Goal: Use online tool/utility: Utilize a website feature to perform a specific function

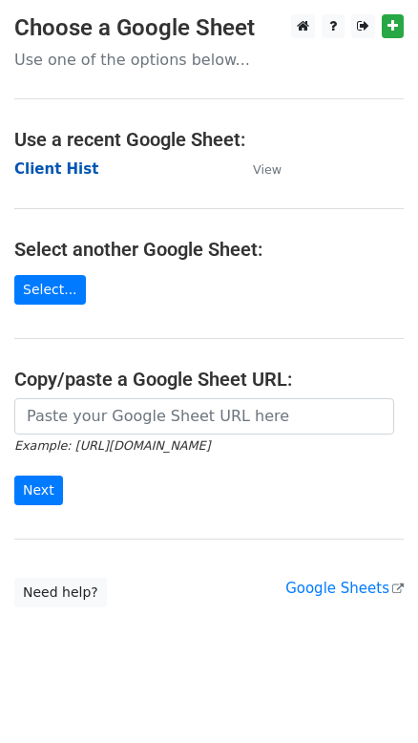
click at [58, 169] on strong "Client Hist" at bounding box center [56, 168] width 84 height 17
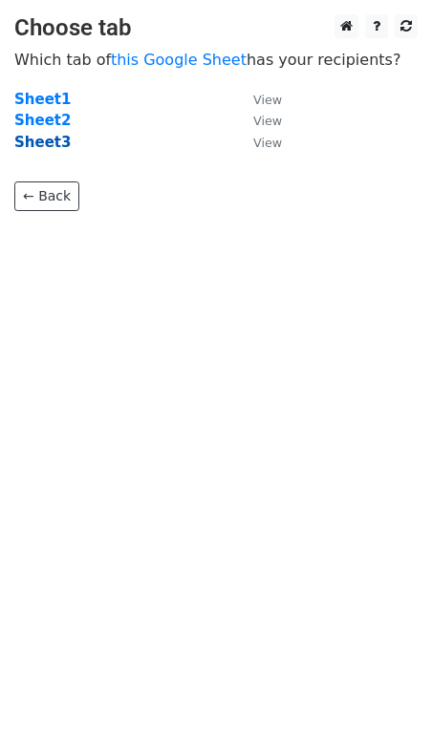
click at [42, 139] on strong "Sheet3" at bounding box center [42, 142] width 56 height 17
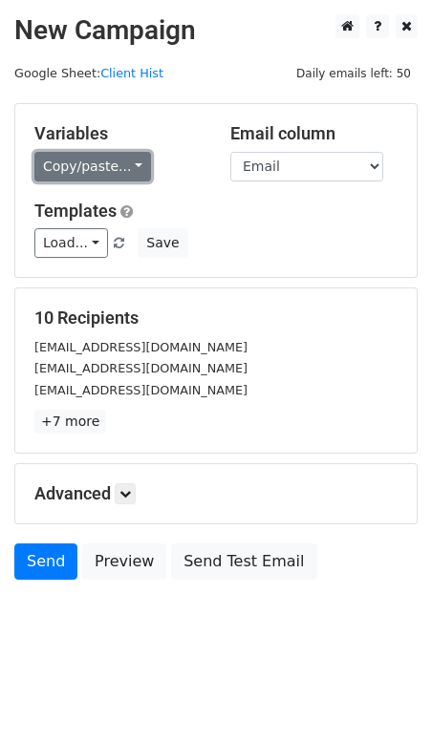
click at [95, 169] on link "Copy/paste..." at bounding box center [92, 167] width 117 height 30
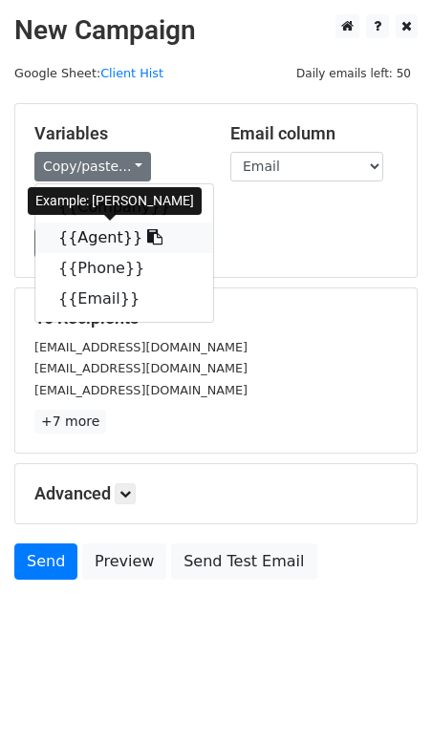
click at [96, 233] on link "{{Agent}}" at bounding box center [124, 238] width 178 height 31
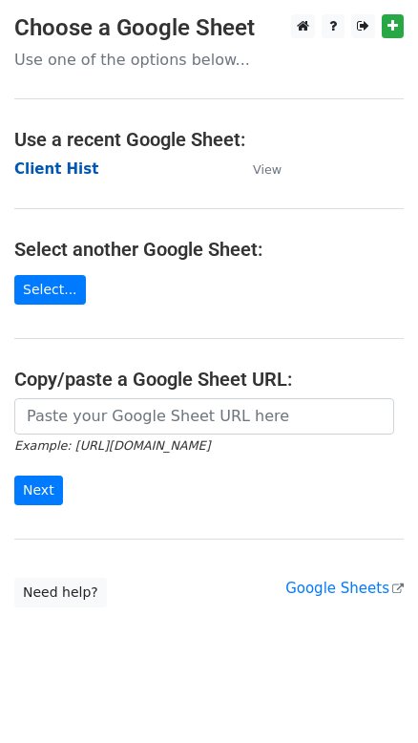
click at [63, 170] on strong "Client Hist" at bounding box center [56, 168] width 84 height 17
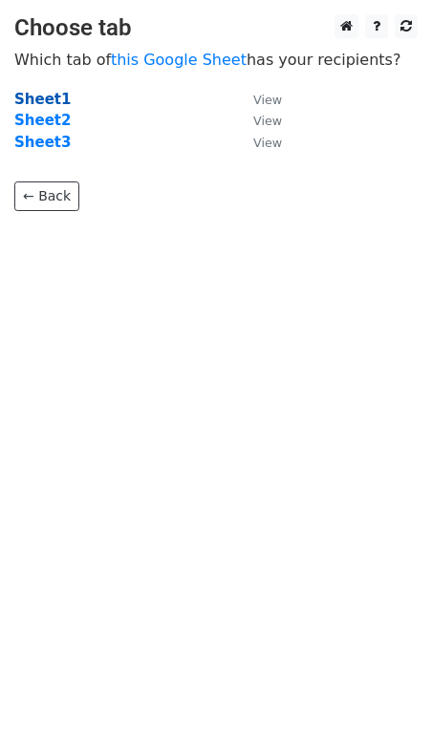
click at [37, 99] on strong "Sheet1" at bounding box center [42, 99] width 56 height 17
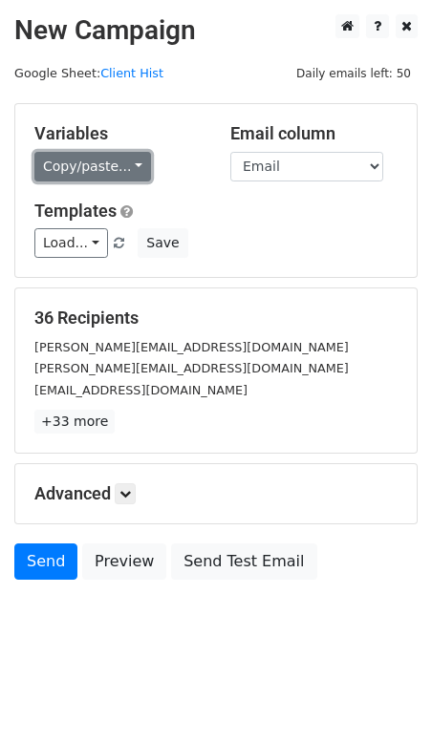
click at [124, 166] on link "Copy/paste..." at bounding box center [92, 167] width 117 height 30
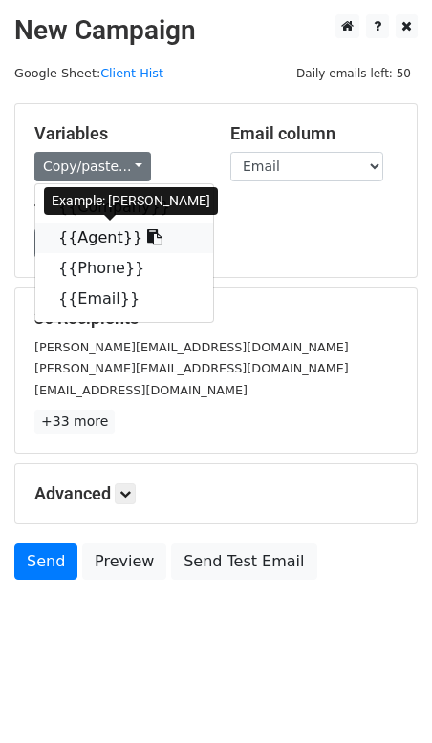
click at [90, 233] on link "{{Agent}}" at bounding box center [124, 238] width 178 height 31
